Goal: Task Accomplishment & Management: Use online tool/utility

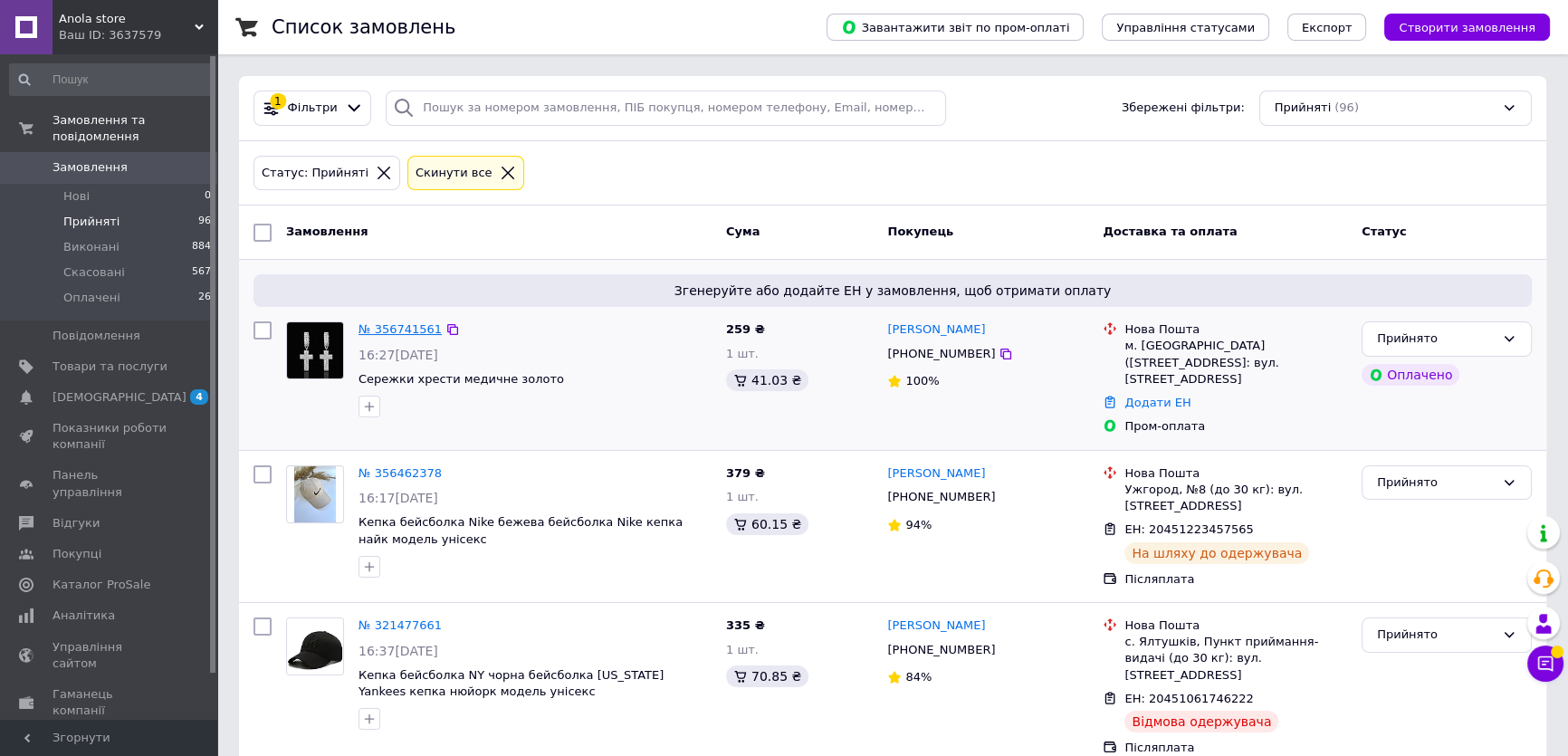
click at [422, 328] on link "№ 356741561" at bounding box center [400, 329] width 83 height 14
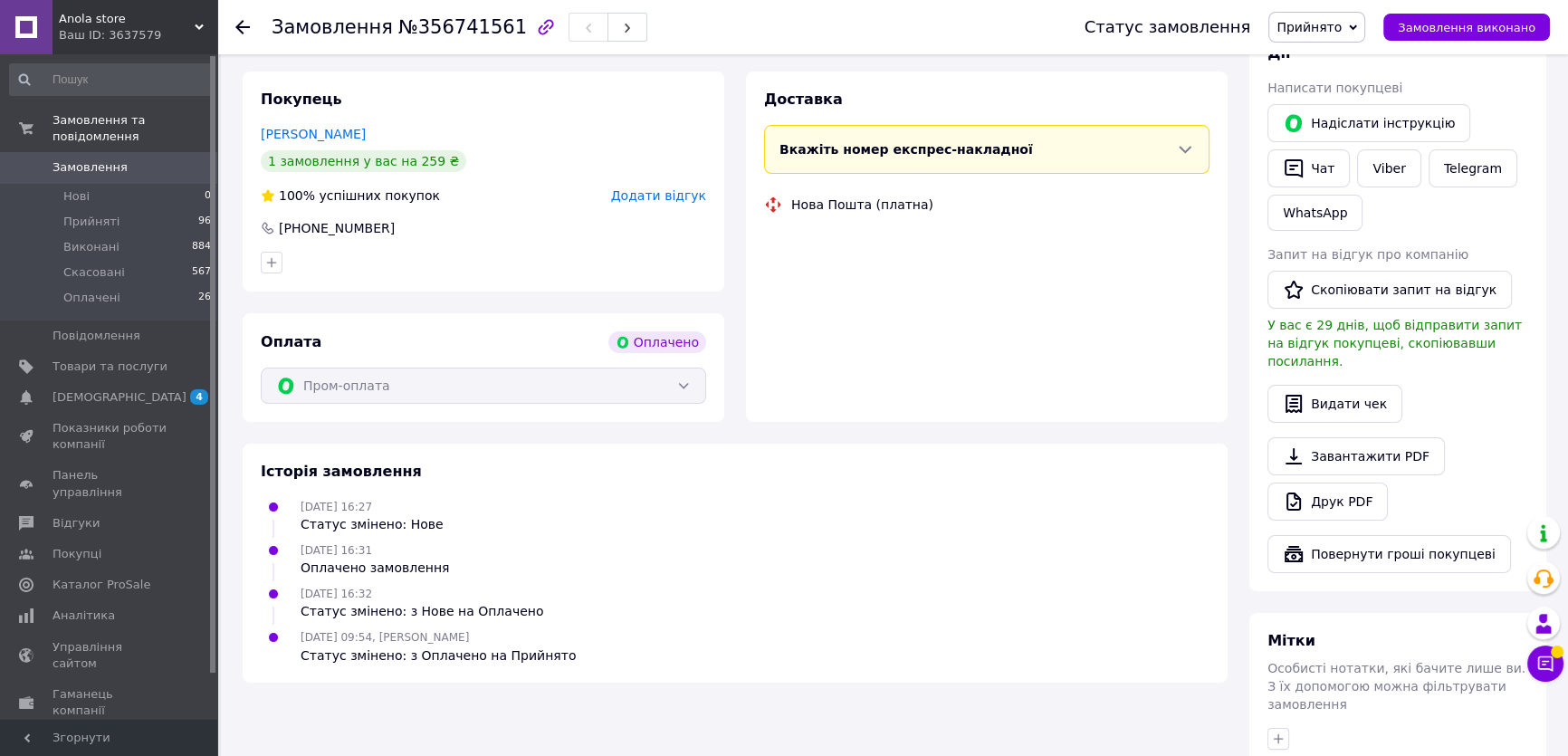
scroll to position [329, 0]
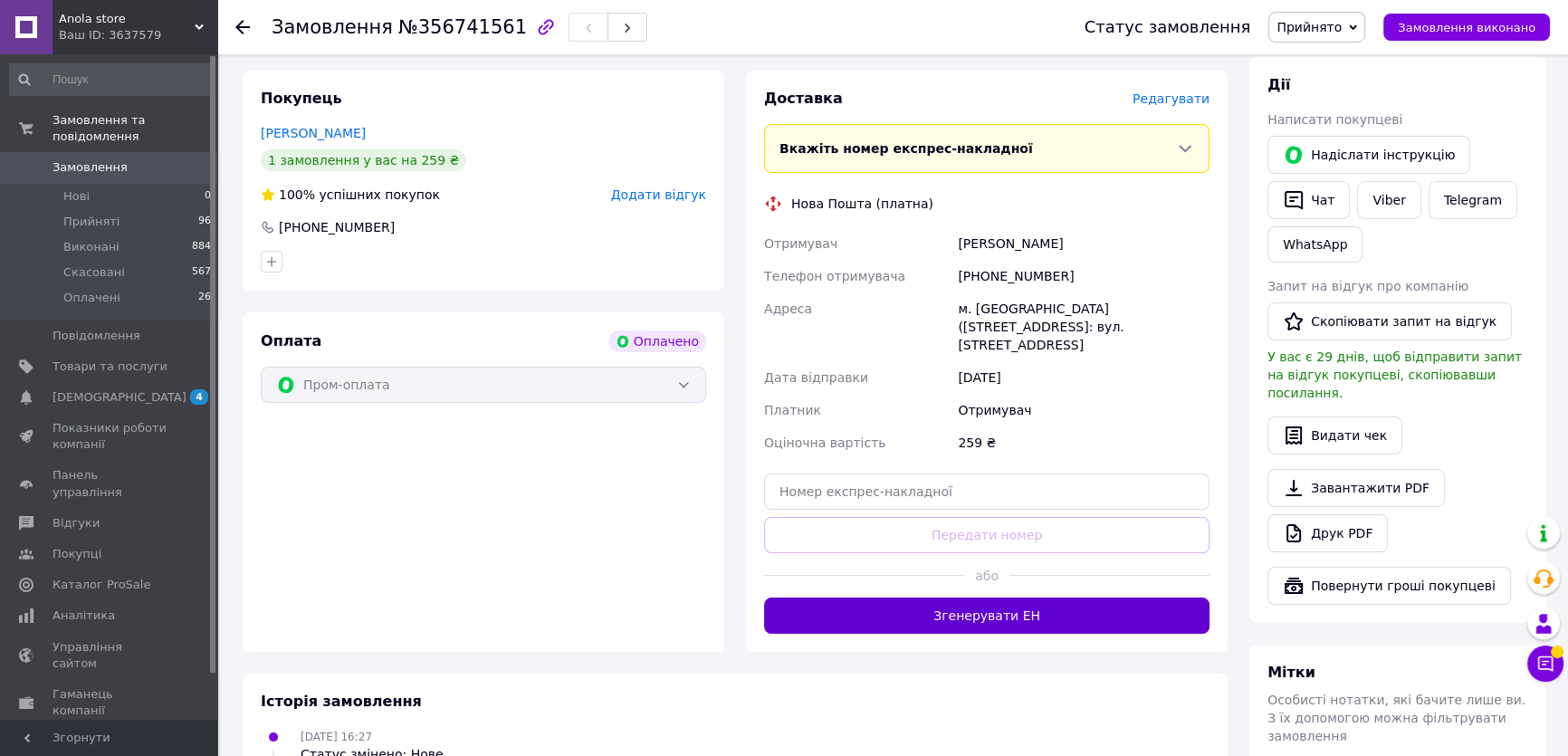
click at [999, 597] on button "Згенерувати ЕН" at bounding box center [986, 615] width 445 height 37
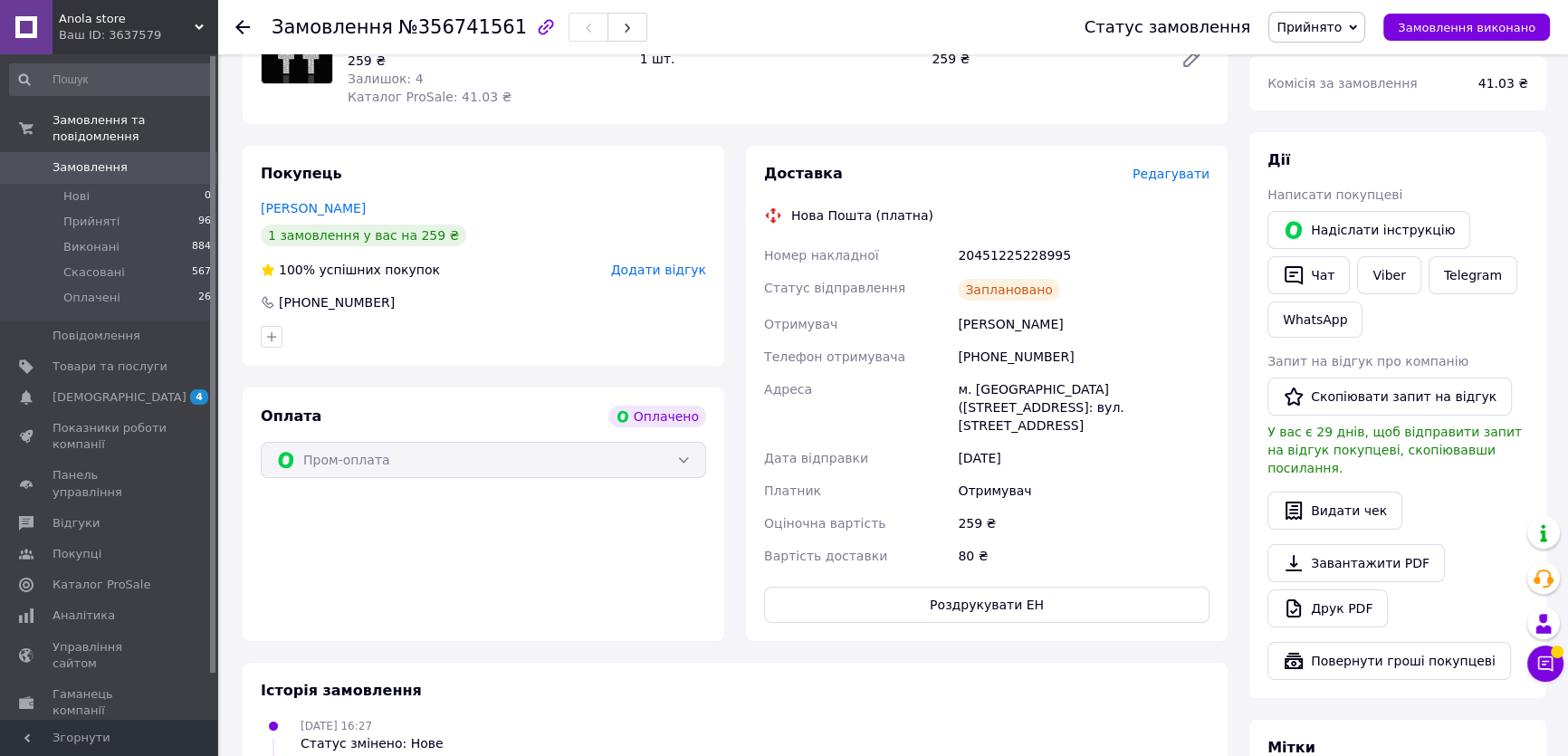
scroll to position [163, 0]
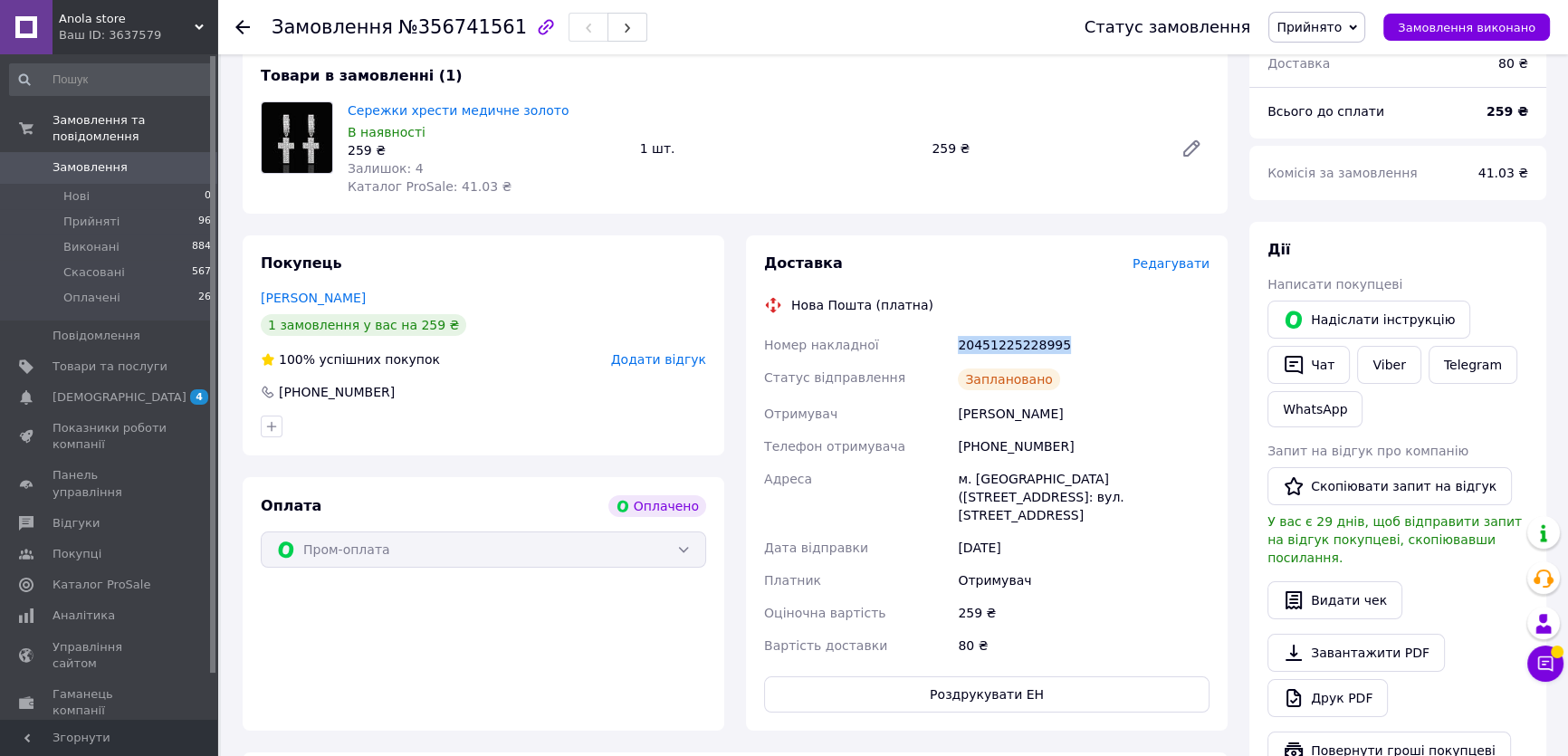
drag, startPoint x: 1060, startPoint y: 340, endPoint x: 955, endPoint y: 351, distance: 105.6
click at [955, 351] on div "20451225228995" at bounding box center [1083, 345] width 259 height 33
copy div "20451225228995"
click at [1388, 360] on link "Viber" at bounding box center [1389, 365] width 63 height 38
click at [340, 622] on div "Оплата Оплачено Пром-оплата" at bounding box center [484, 603] width 482 height 254
